Goal: Information Seeking & Learning: Learn about a topic

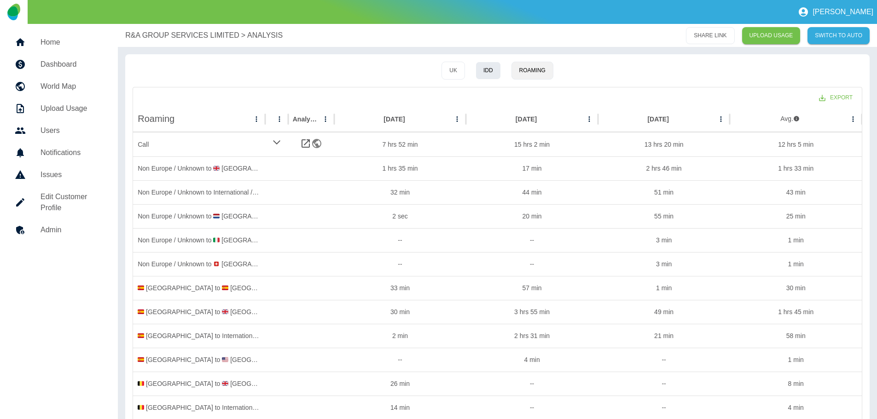
click at [482, 68] on button "IDD" at bounding box center [487, 71] width 25 height 18
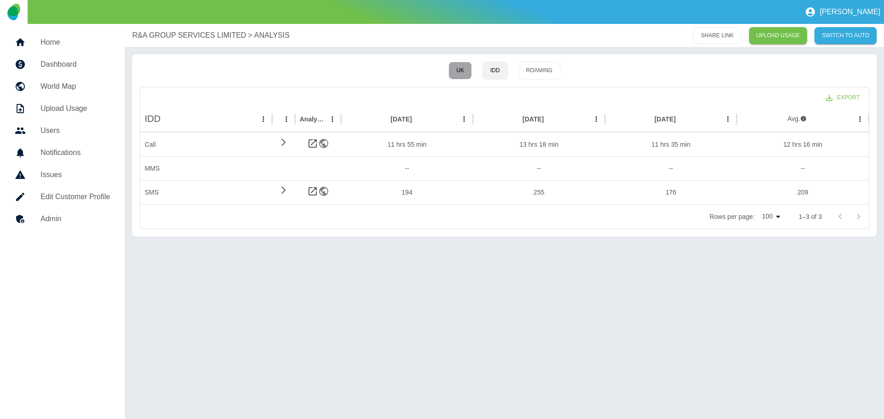
click at [460, 70] on button "UK" at bounding box center [459, 71] width 23 height 18
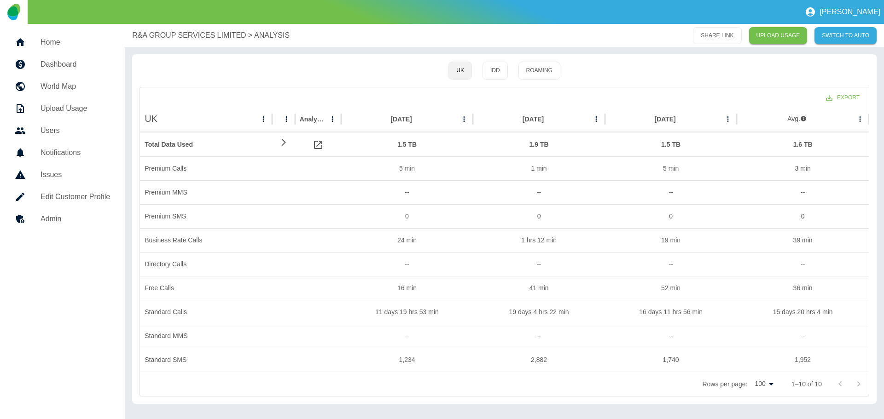
click at [193, 34] on p "R&A GROUP SERVICES LIMITED" at bounding box center [189, 35] width 114 height 11
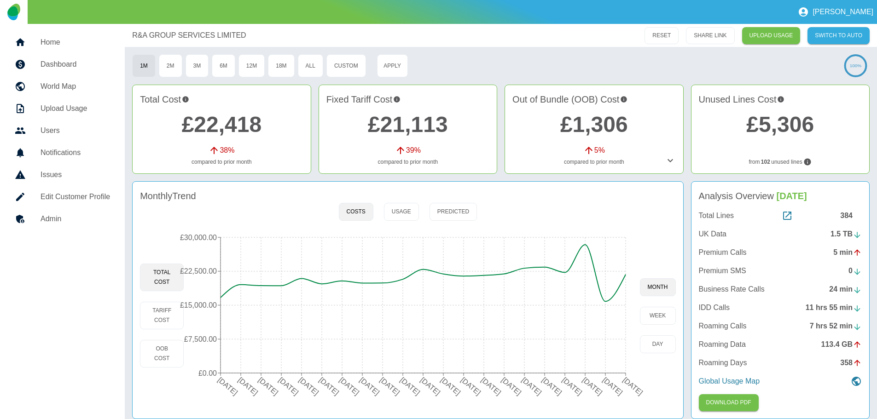
click at [849, 215] on div "384" at bounding box center [851, 215] width 22 height 11
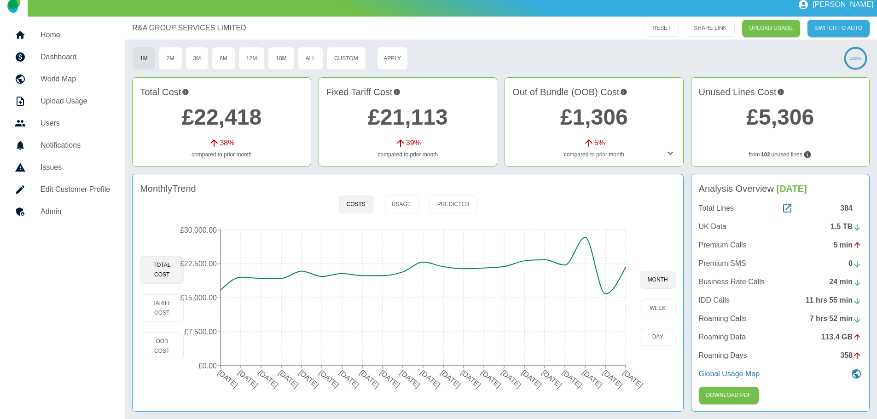
scroll to position [9, 0]
click at [403, 202] on button "Usage" at bounding box center [401, 205] width 35 height 18
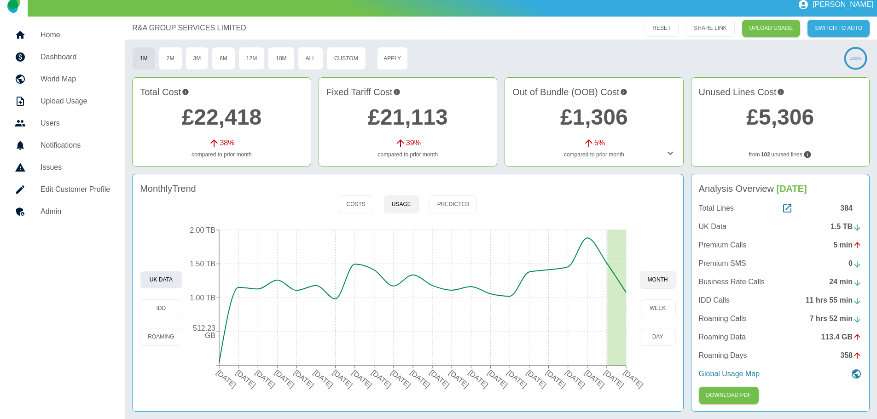
click at [156, 279] on button "UK Data" at bounding box center [161, 280] width 42 height 18
click at [786, 210] on icon at bounding box center [787, 208] width 8 height 8
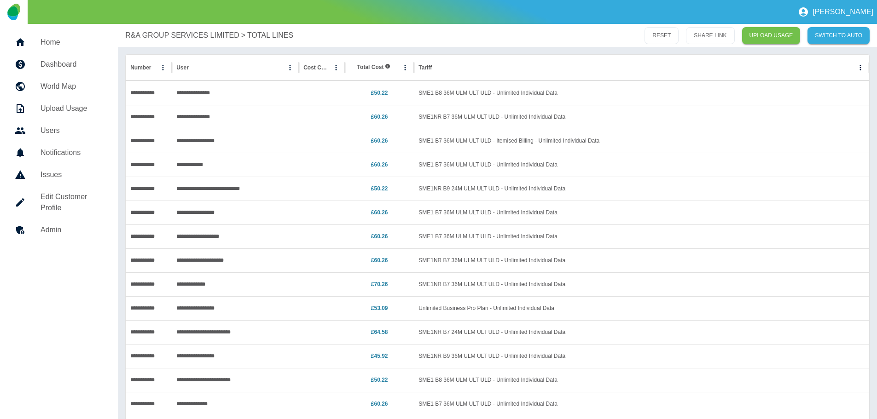
click at [167, 40] on p "R&A GROUP SERVICES LIMITED" at bounding box center [182, 35] width 114 height 11
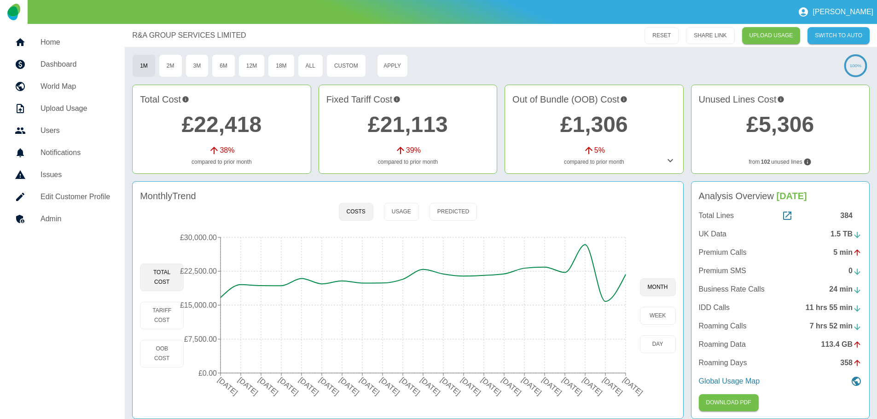
click at [841, 236] on div "1.5 TB" at bounding box center [845, 234] width 31 height 11
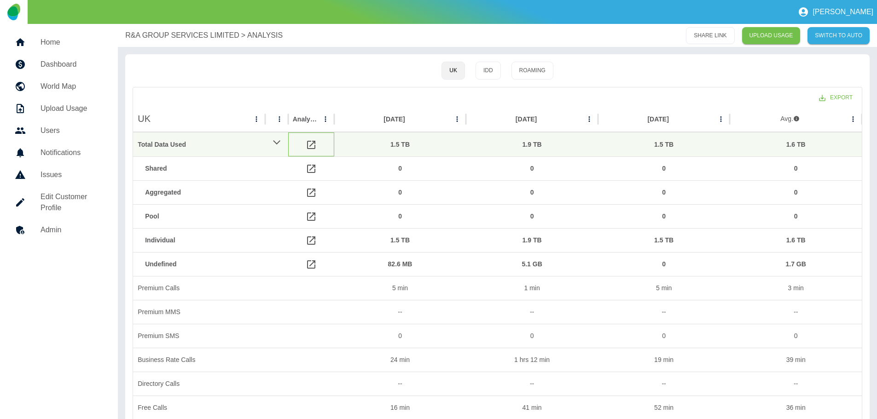
click at [310, 145] on icon at bounding box center [311, 145] width 8 height 8
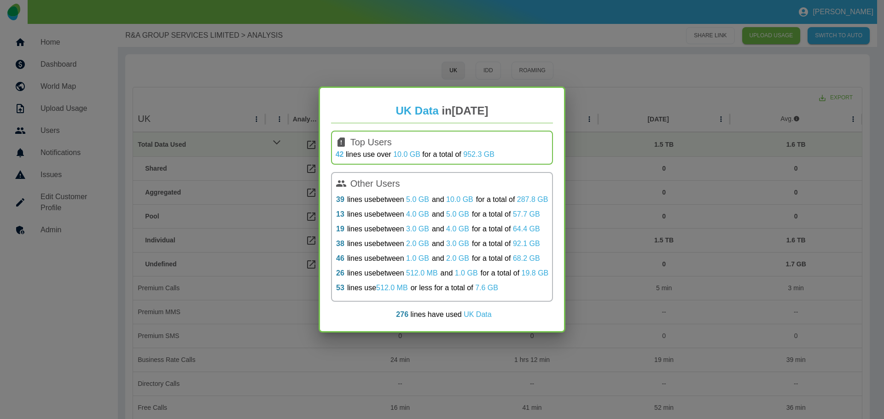
click at [338, 155] on link "42" at bounding box center [339, 154] width 8 height 8
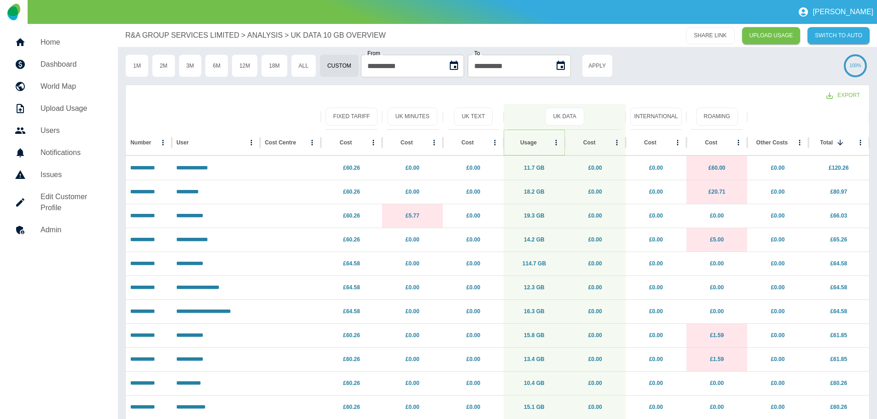
click at [540, 143] on icon "Sort" at bounding box center [544, 143] width 8 height 8
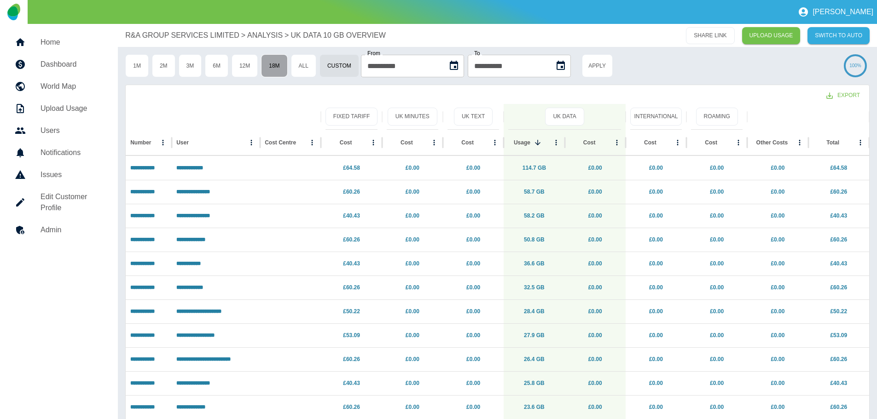
click at [285, 67] on button "18M" at bounding box center [274, 65] width 26 height 23
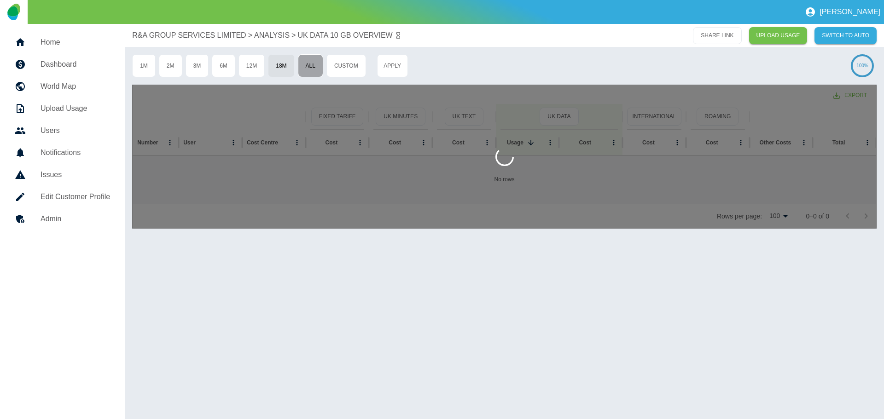
click at [307, 67] on button "All" at bounding box center [310, 65] width 25 height 23
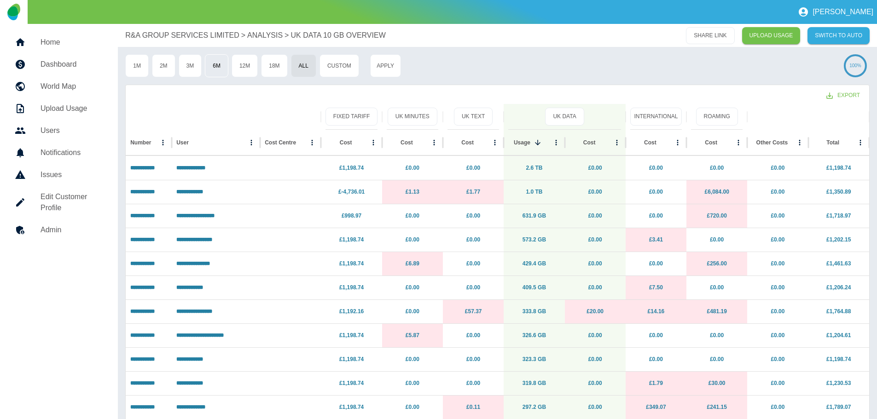
click at [214, 69] on button "6M" at bounding box center [216, 65] width 23 height 23
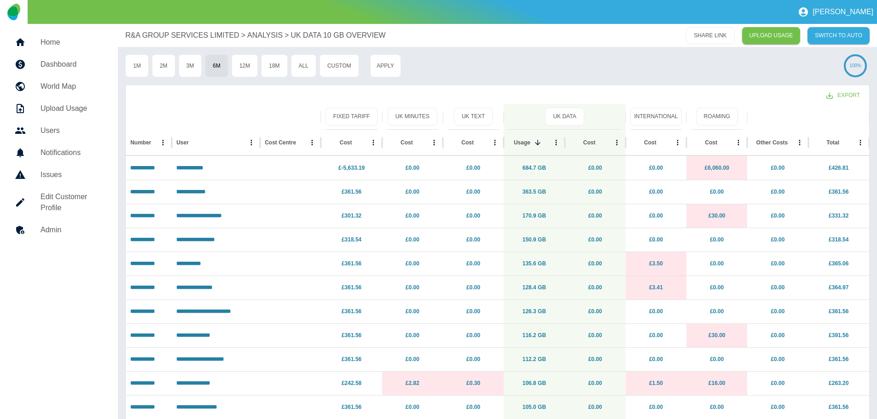
click at [150, 67] on div "1M 2M 3M 6M 12M 18M All Custom" at bounding box center [242, 65] width 234 height 23
click at [142, 68] on button "1M" at bounding box center [136, 65] width 23 height 23
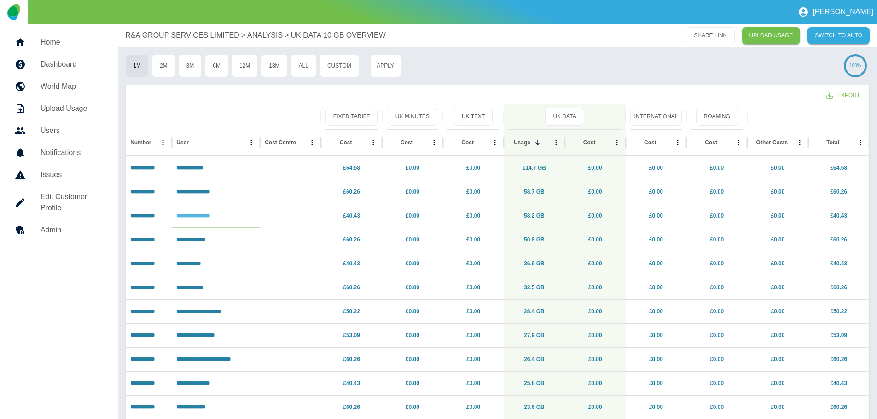
click at [210, 216] on link "**********" at bounding box center [193, 216] width 34 height 6
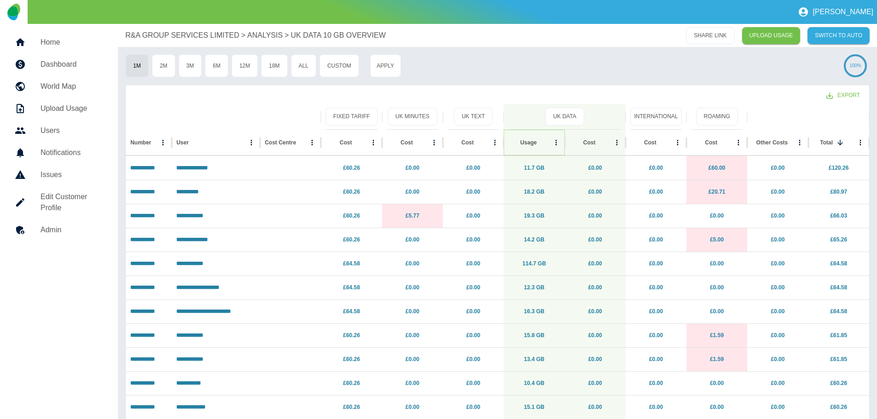
click at [541, 143] on icon "Sort" at bounding box center [544, 143] width 6 height 6
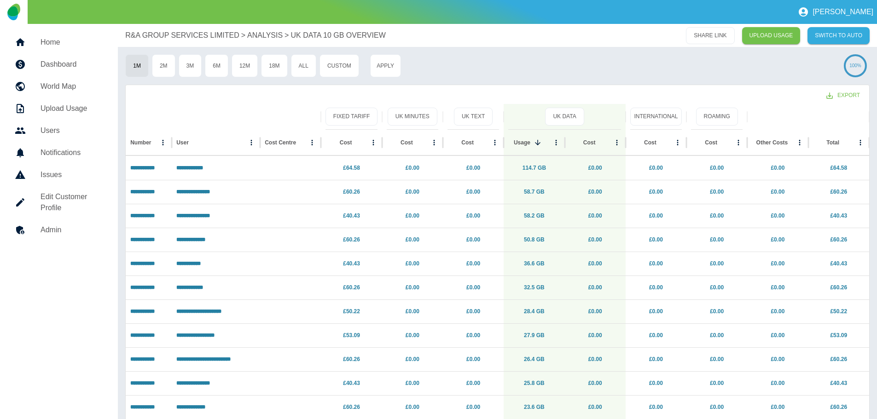
click at [172, 38] on p "R&A GROUP SERVICES LIMITED" at bounding box center [182, 35] width 114 height 11
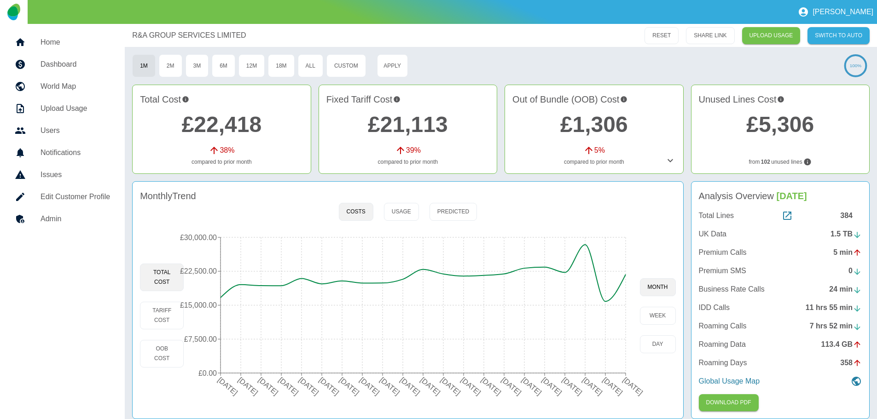
click at [852, 234] on div "1.5 TB" at bounding box center [845, 234] width 31 height 11
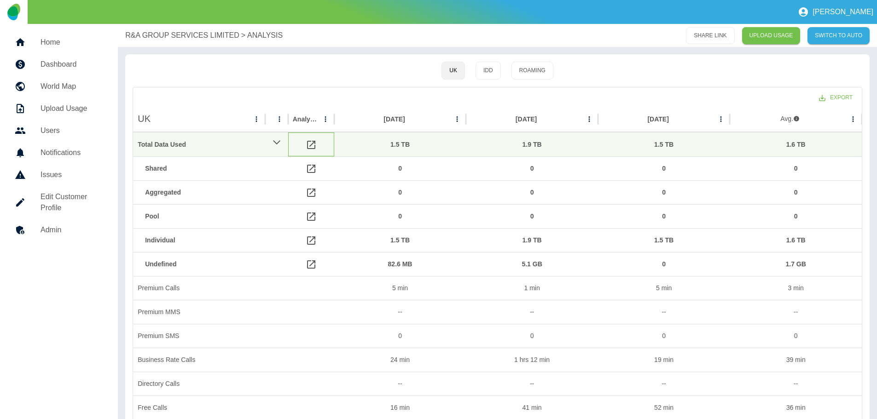
click at [312, 145] on icon at bounding box center [311, 144] width 11 height 11
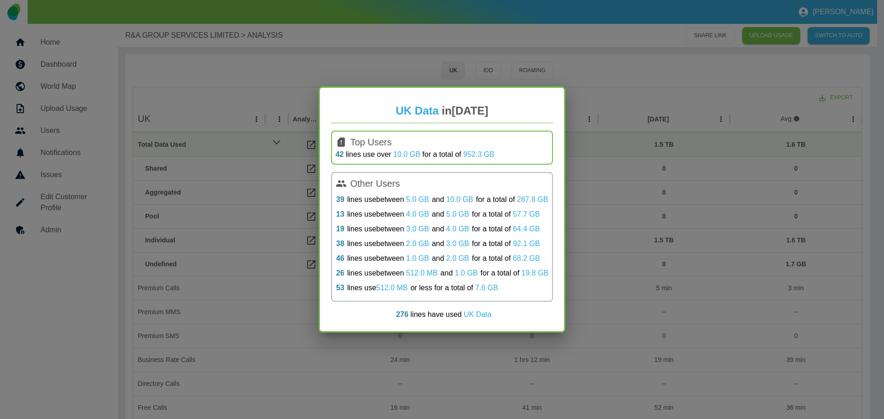
click at [324, 353] on div "UK Data in [DATE] Top Users 42 lines use over 10.0 GB for a total of 952.3 GB O…" at bounding box center [442, 209] width 884 height 419
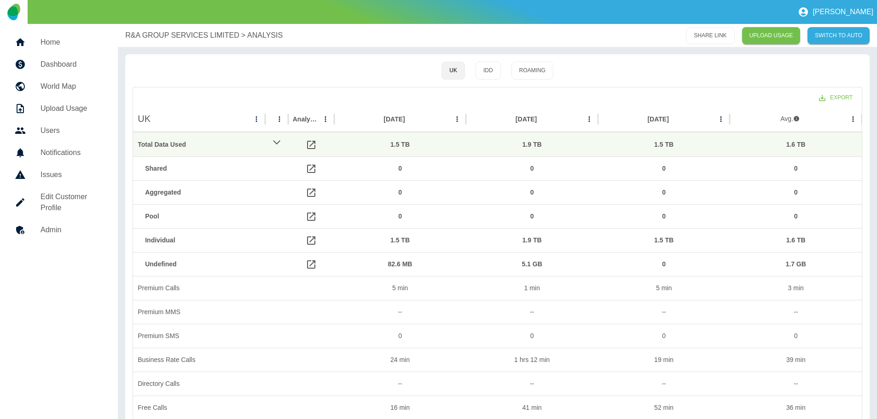
click at [197, 35] on p "R&A GROUP SERVICES LIMITED" at bounding box center [182, 35] width 114 height 11
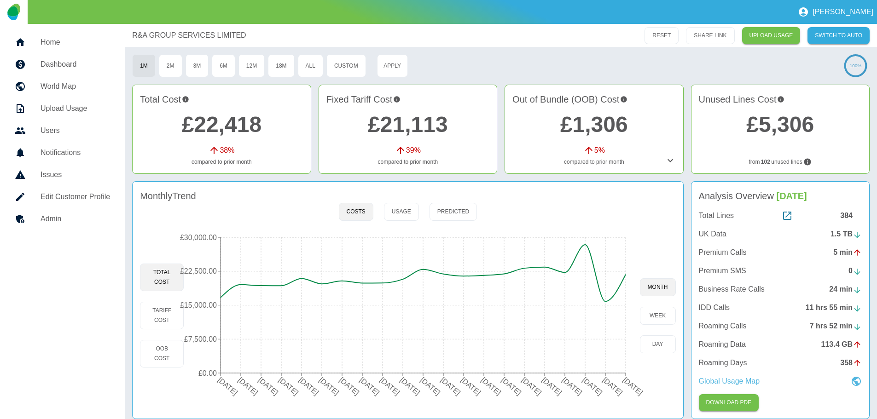
click at [737, 380] on p "Global Usage Map" at bounding box center [729, 381] width 61 height 11
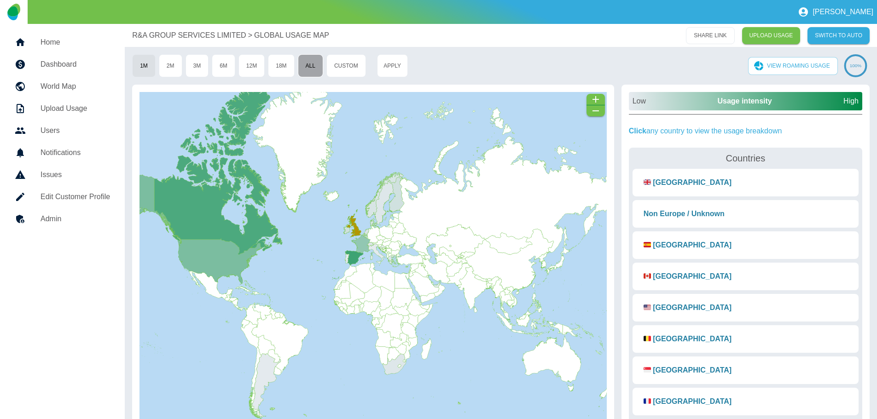
click at [309, 60] on button "All" at bounding box center [310, 65] width 25 height 23
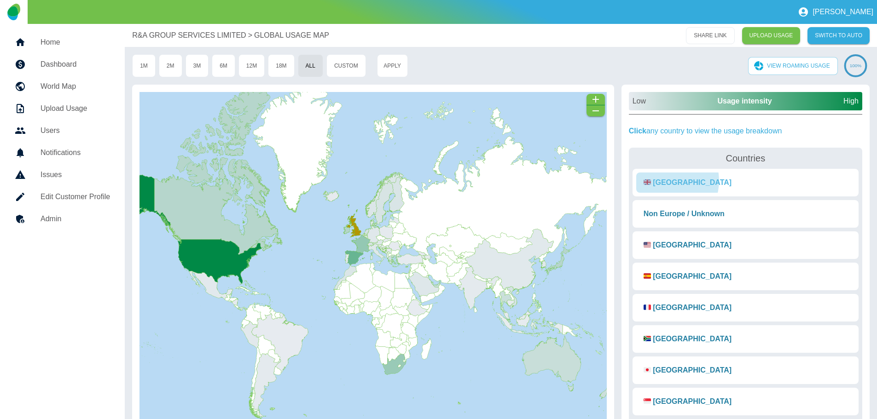
click at [666, 181] on button "🇬🇧 [GEOGRAPHIC_DATA]" at bounding box center [687, 183] width 103 height 20
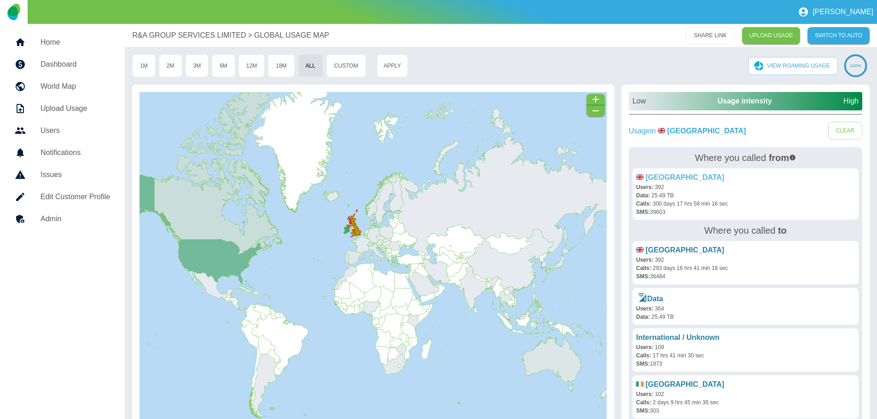
click at [664, 178] on link "🇬🇧 [GEOGRAPHIC_DATA]" at bounding box center [680, 178] width 88 height 8
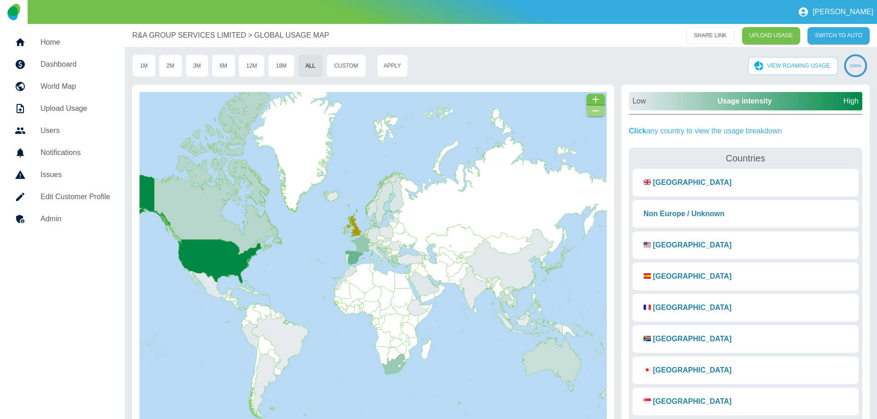
click at [596, 112] on icon "button" at bounding box center [595, 110] width 11 height 11
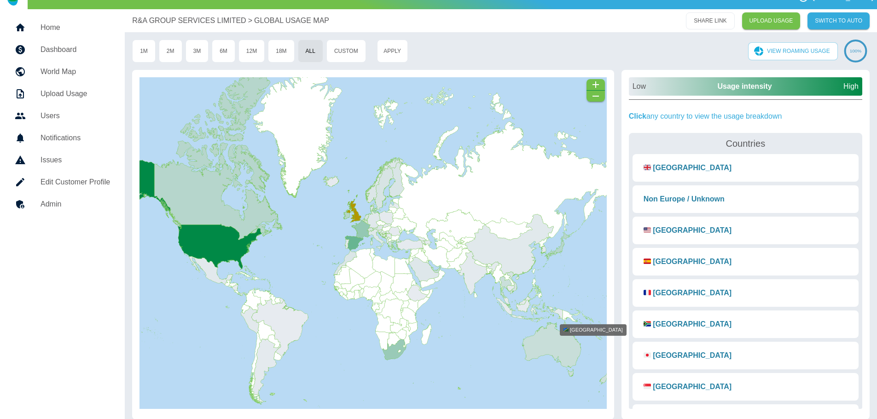
scroll to position [23, 0]
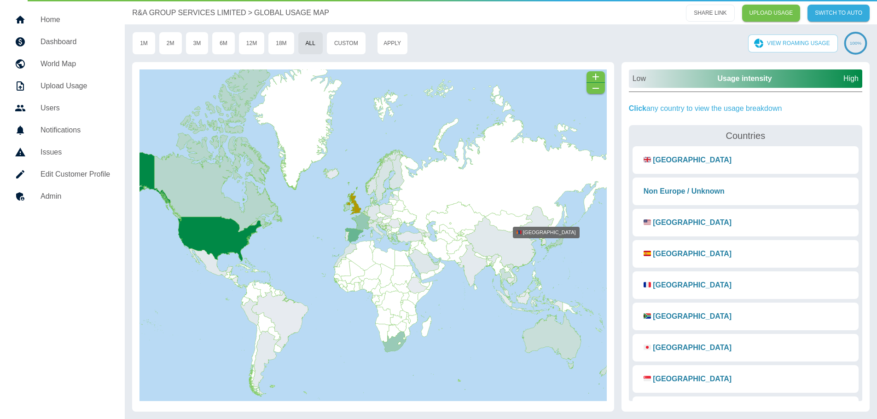
click at [530, 220] on icon at bounding box center [509, 221] width 46 height 23
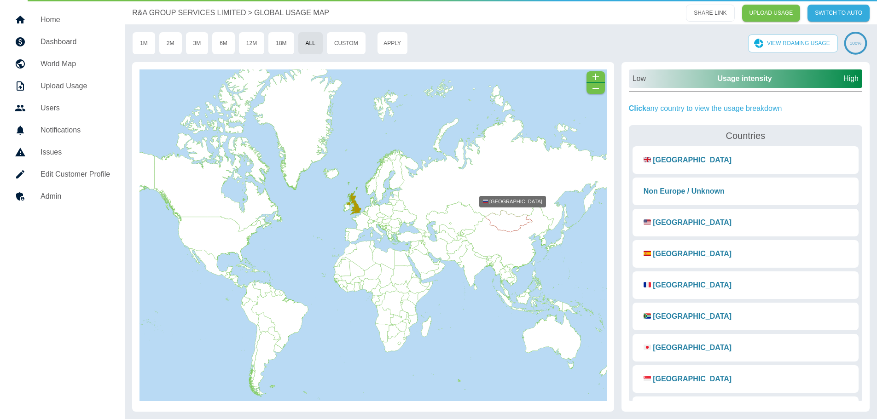
click at [494, 190] on icon at bounding box center [372, 157] width 521 height 154
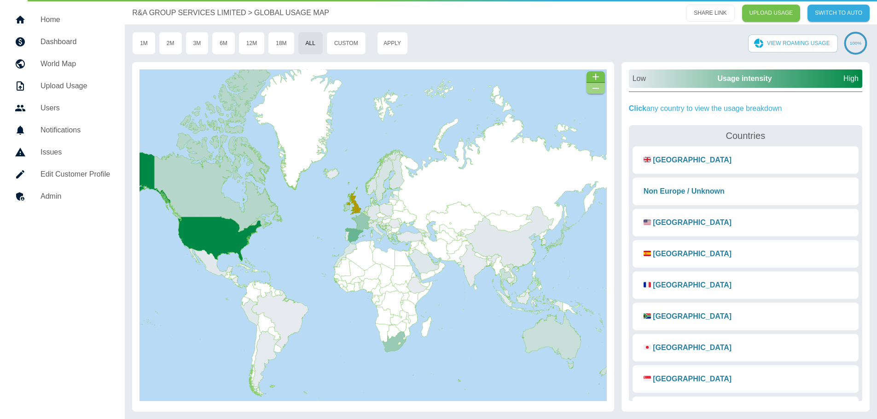
click at [596, 88] on icon "button" at bounding box center [595, 88] width 6 height 1
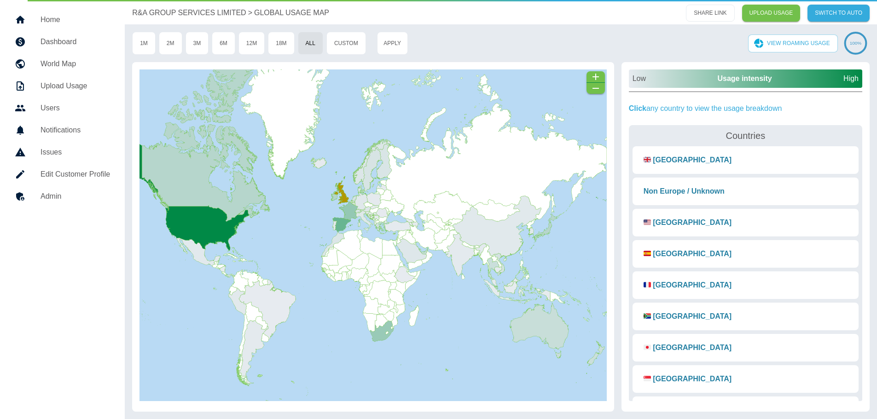
drag, startPoint x: 470, startPoint y: 335, endPoint x: 458, endPoint y: 325, distance: 16.3
click at [458, 325] on rect at bounding box center [373, 235] width 442 height 332
click at [106, 324] on nav "Home Dashboard World Map Upload Usage Users Notifications Issues Edit Customer …" at bounding box center [62, 210] width 125 height 418
click at [174, 15] on p "R&A GROUP SERVICES LIMITED" at bounding box center [189, 12] width 114 height 11
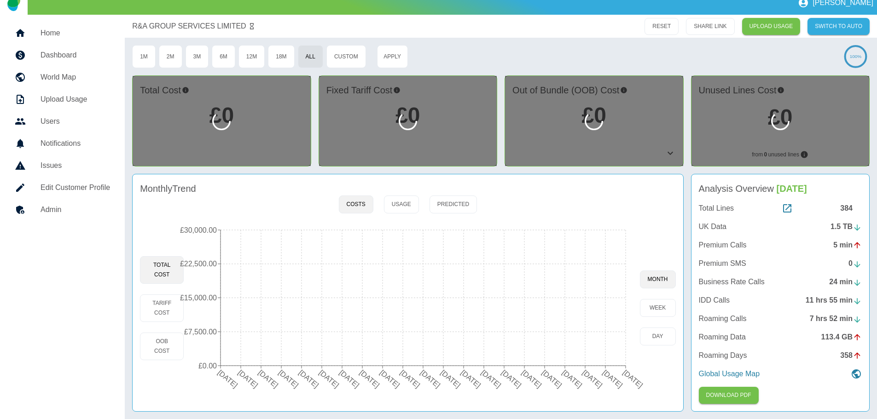
scroll to position [11, 0]
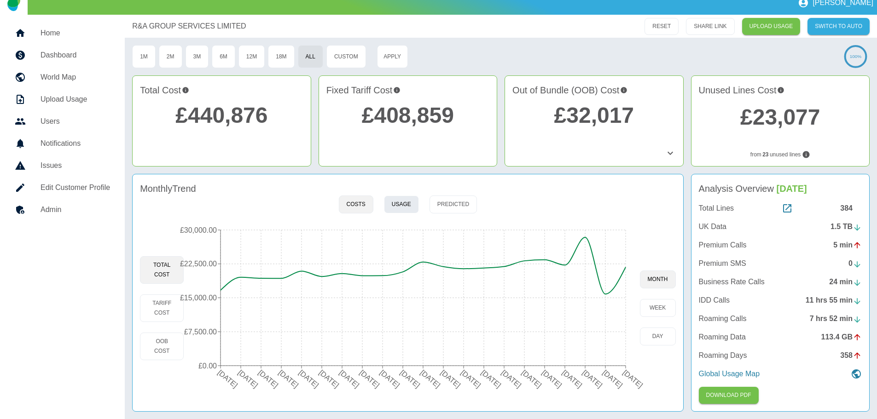
click at [397, 205] on button "Usage" at bounding box center [401, 205] width 35 height 18
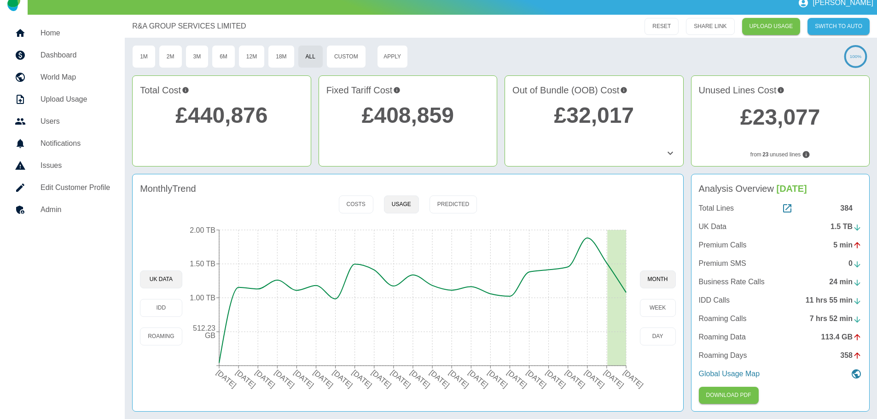
click at [112, 237] on nav "Home Dashboard World Map Upload Usage Users Notifications Issues Edit Customer …" at bounding box center [62, 217] width 125 height 405
click at [161, 303] on button "IDD" at bounding box center [161, 308] width 42 height 18
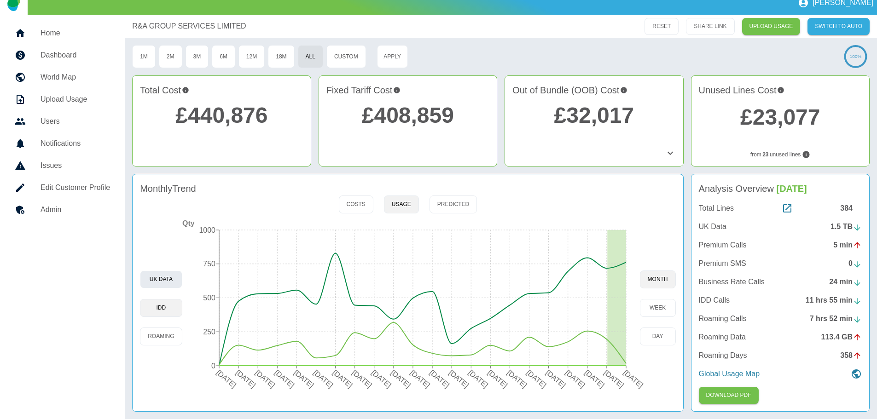
drag, startPoint x: 162, startPoint y: 234, endPoint x: 162, endPoint y: 284, distance: 49.7
click at [162, 234] on div "UK Data IDD Roaming" at bounding box center [161, 308] width 42 height 175
click at [157, 337] on button "Roaming" at bounding box center [161, 337] width 42 height 18
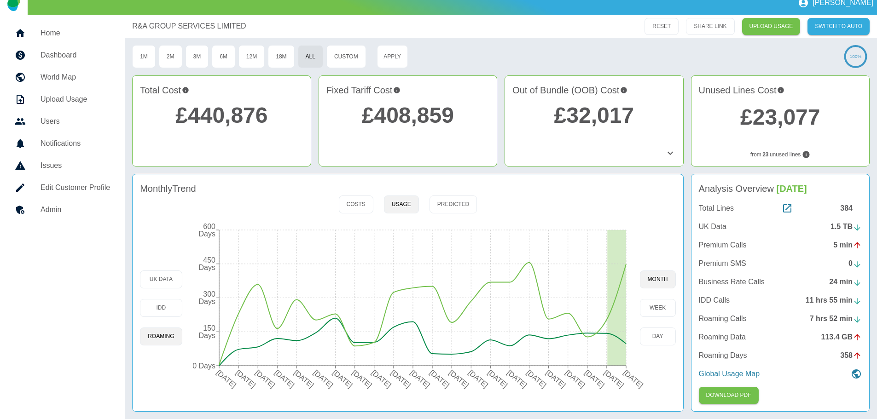
click at [168, 221] on div "UK Data IDD Roaming" at bounding box center [161, 308] width 42 height 175
click at [846, 355] on div "358" at bounding box center [851, 355] width 22 height 11
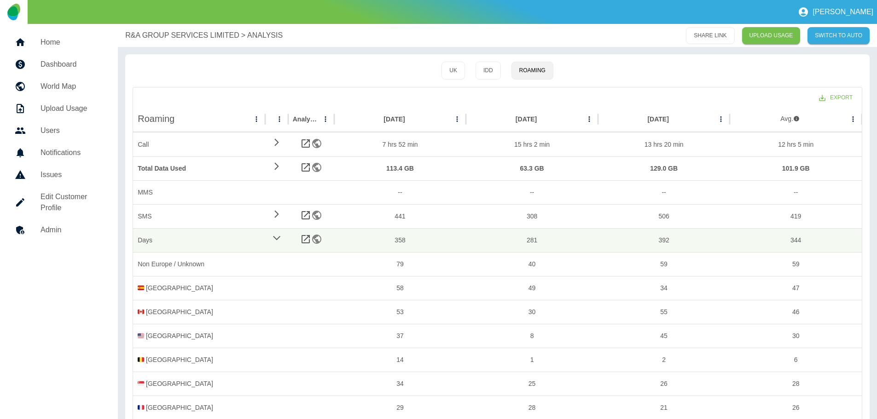
click at [197, 34] on p "R&A GROUP SERVICES LIMITED" at bounding box center [182, 35] width 114 height 11
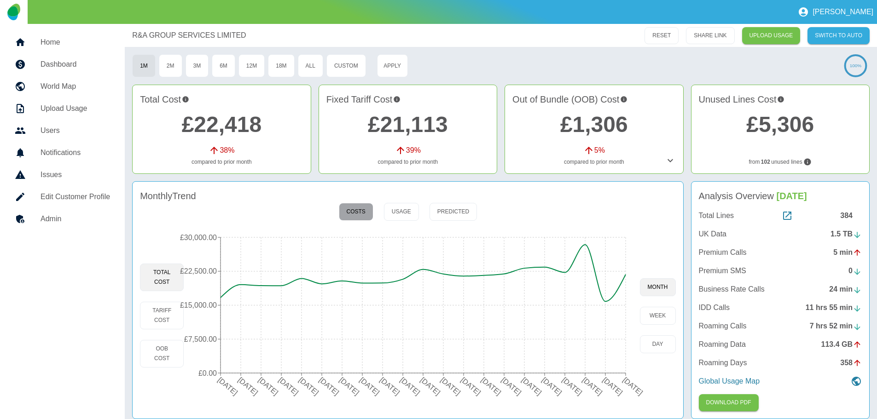
click at [353, 213] on button "Costs" at bounding box center [356, 212] width 35 height 18
click at [410, 217] on button "Usage" at bounding box center [401, 212] width 35 height 18
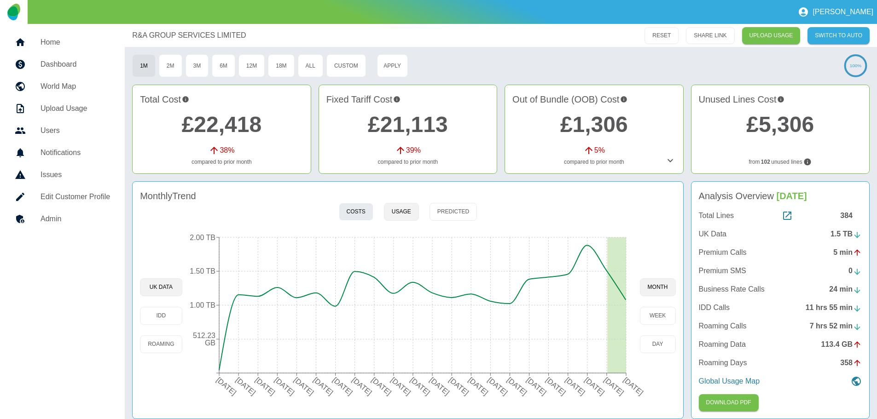
click at [359, 211] on button "Costs" at bounding box center [356, 212] width 35 height 18
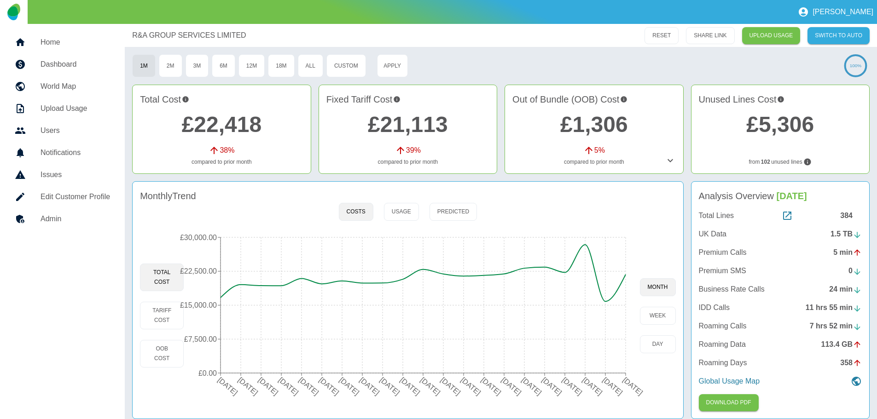
click at [863, 12] on p "[PERSON_NAME]" at bounding box center [842, 12] width 61 height 8
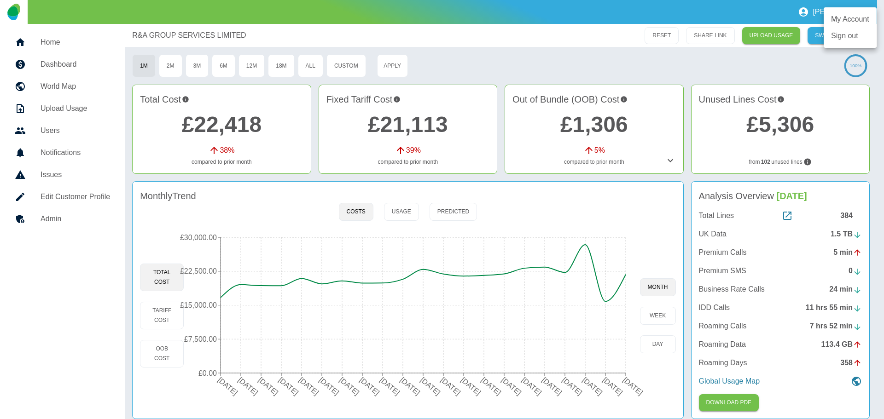
click at [846, 38] on link "Sign out" at bounding box center [849, 36] width 53 height 17
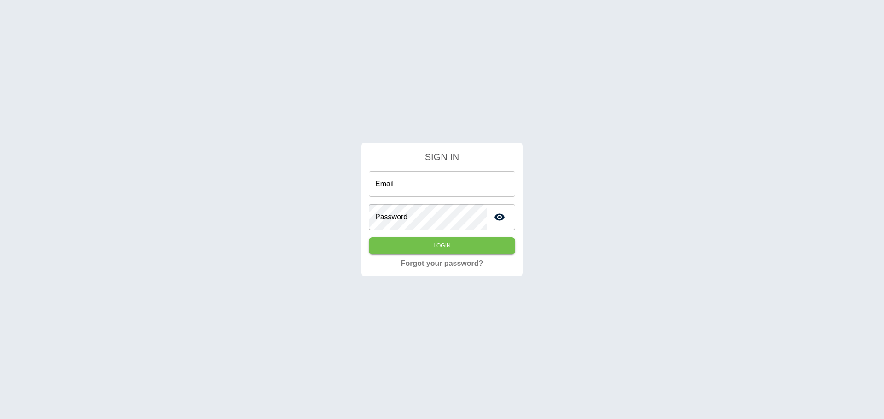
type input "**********"
